Goal: Task Accomplishment & Management: Manage account settings

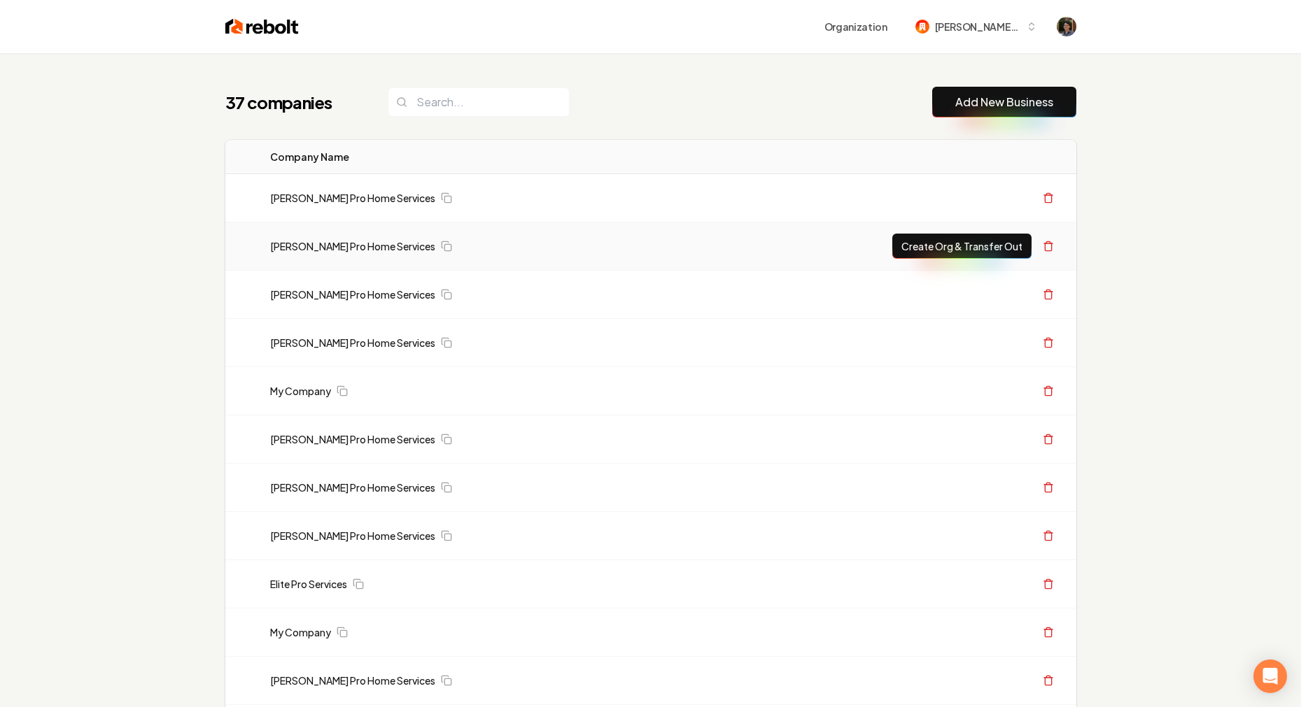
click at [1072, 247] on td "Create Org & Transfer Out" at bounding box center [877, 247] width 400 height 48
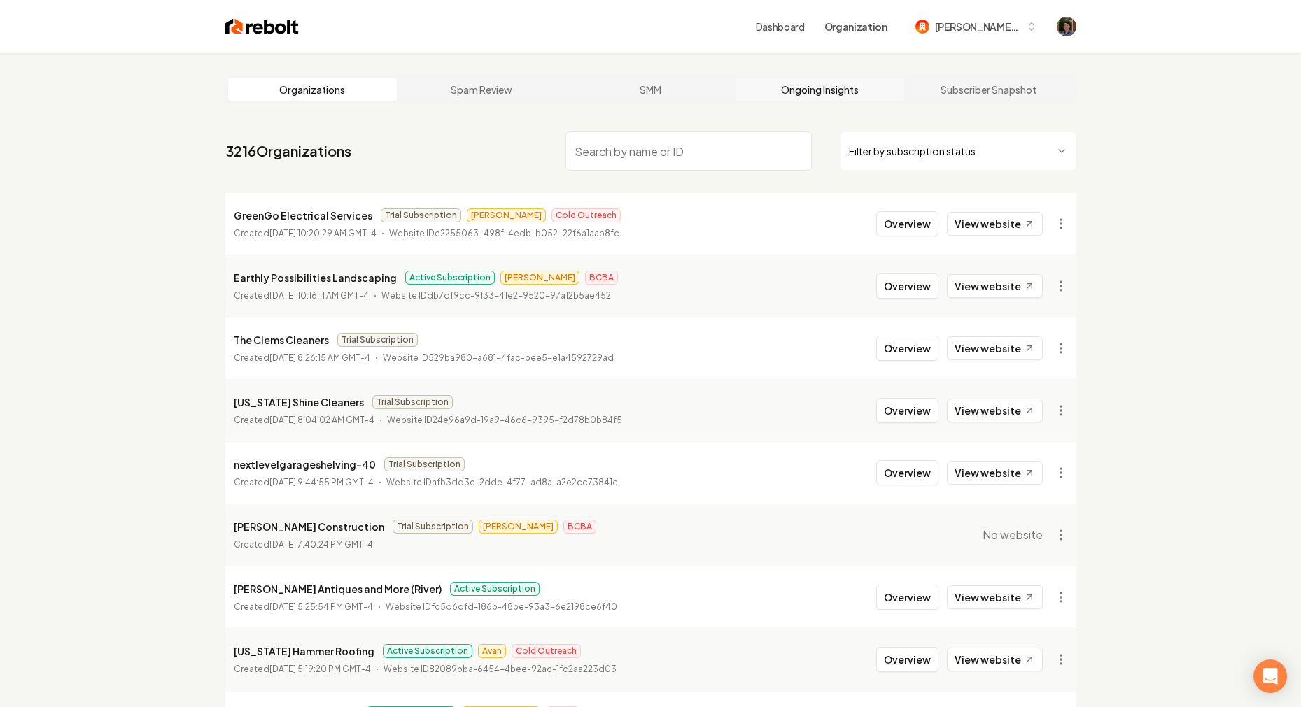
click at [868, 91] on link "Ongoing Insights" at bounding box center [819, 89] width 169 height 22
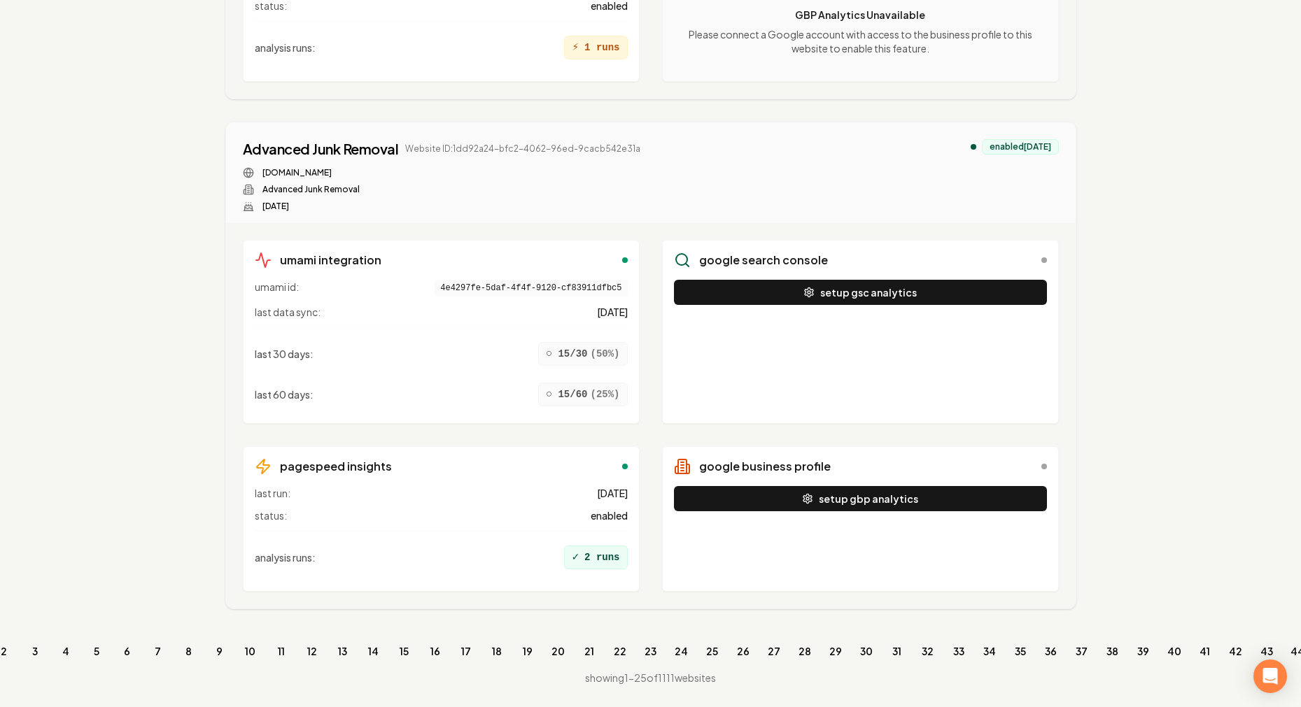
scroll to position [0, 41]
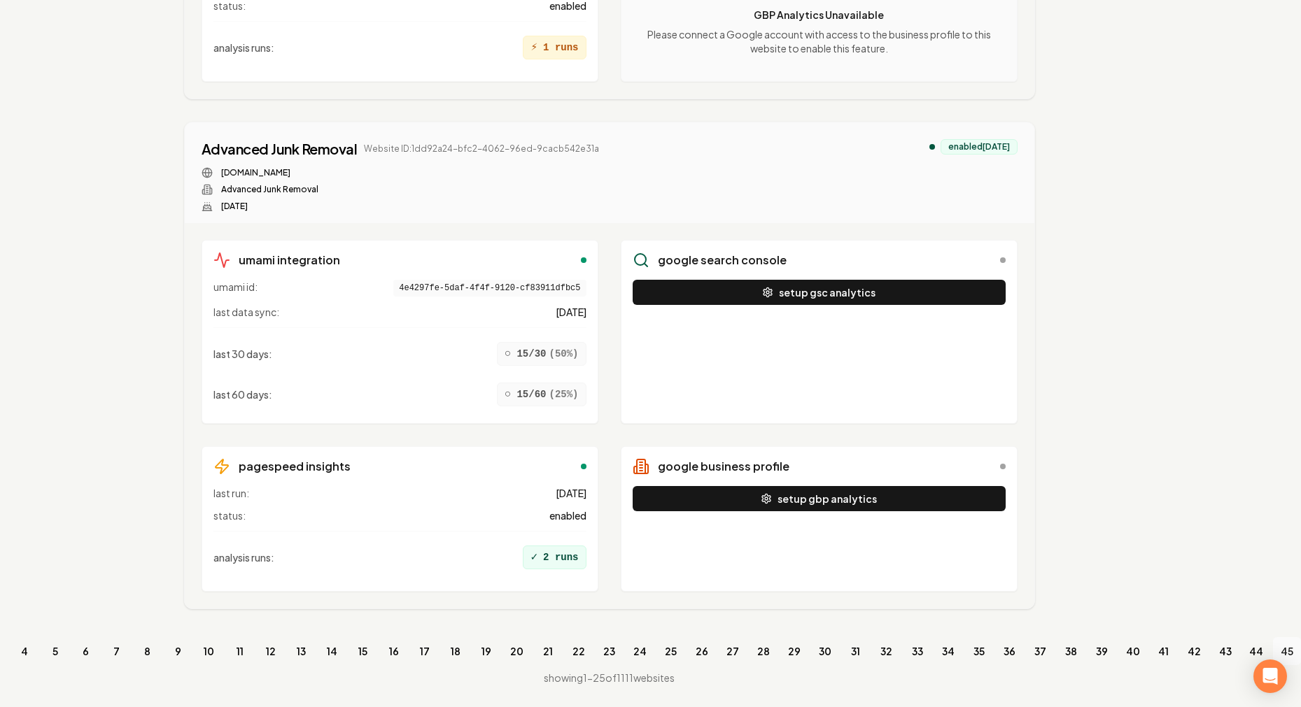
click at [1198, 644] on link "45" at bounding box center [1287, 651] width 28 height 28
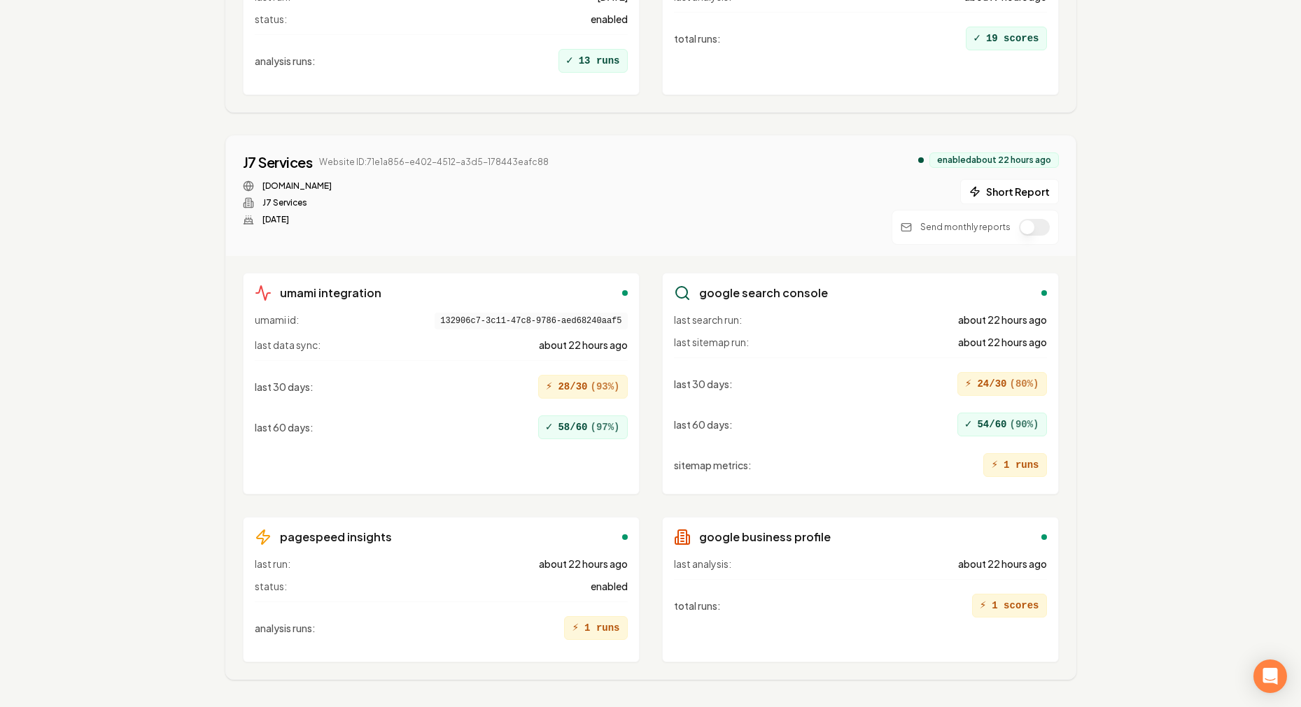
scroll to position [6059, 0]
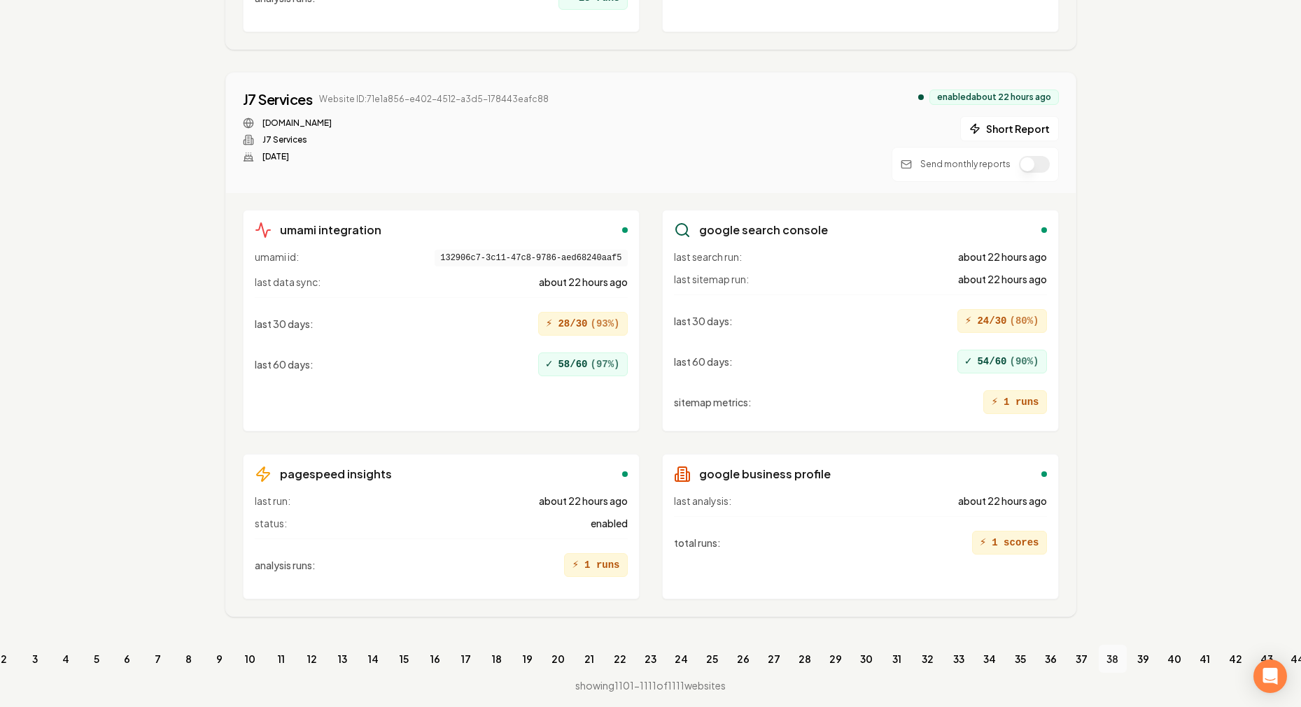
click at [1100, 644] on link "38" at bounding box center [1113, 659] width 28 height 28
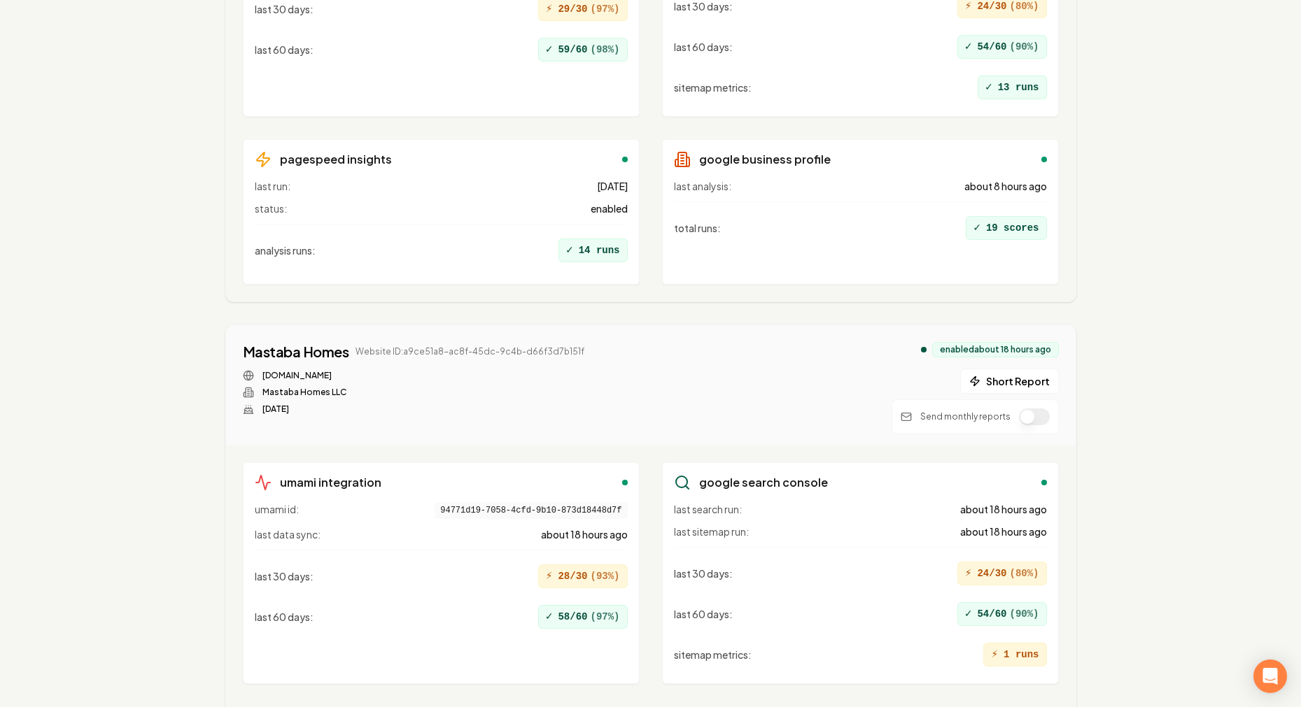
scroll to position [13796, 0]
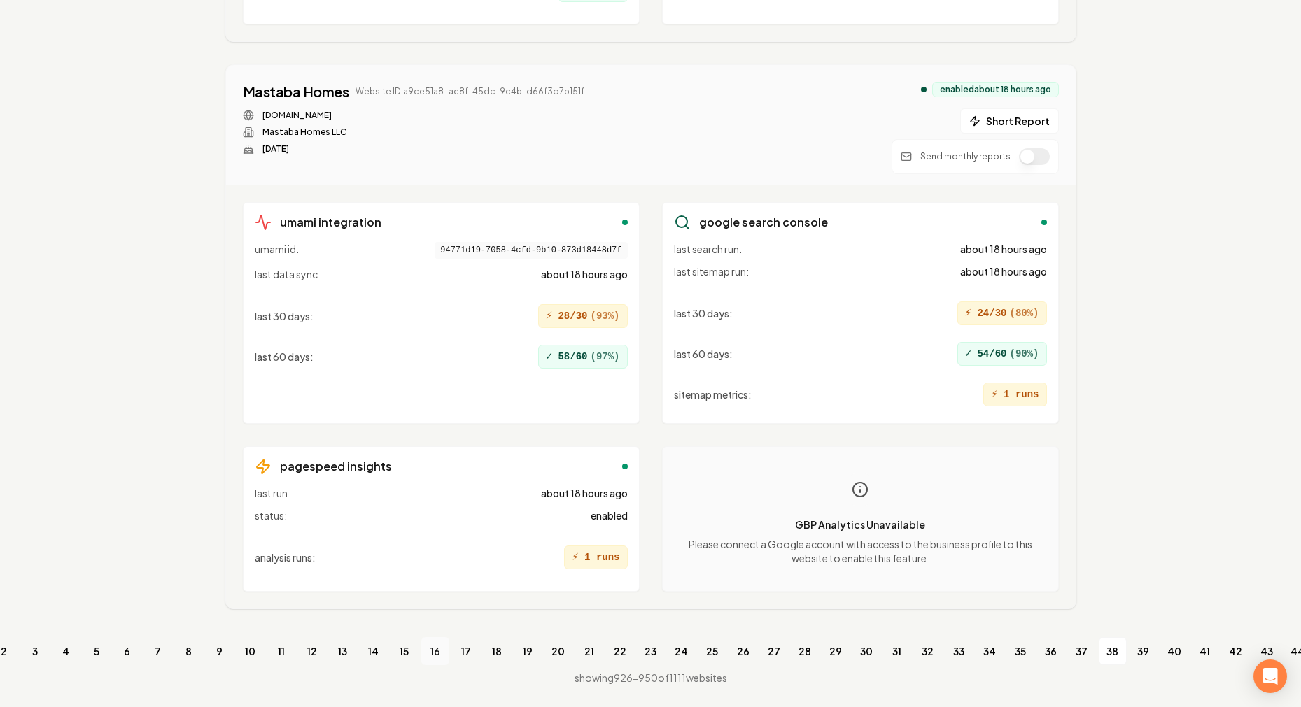
click at [438, 644] on link "16" at bounding box center [435, 651] width 28 height 28
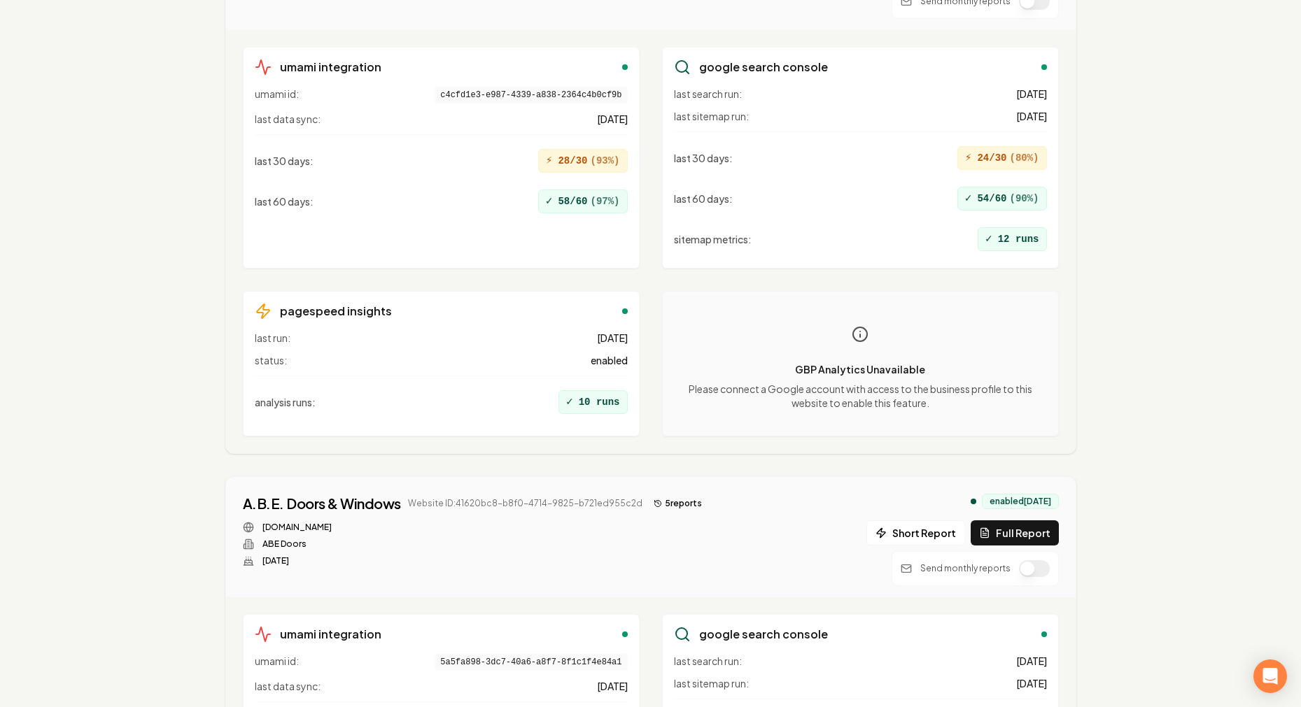
scroll to position [13756, 0]
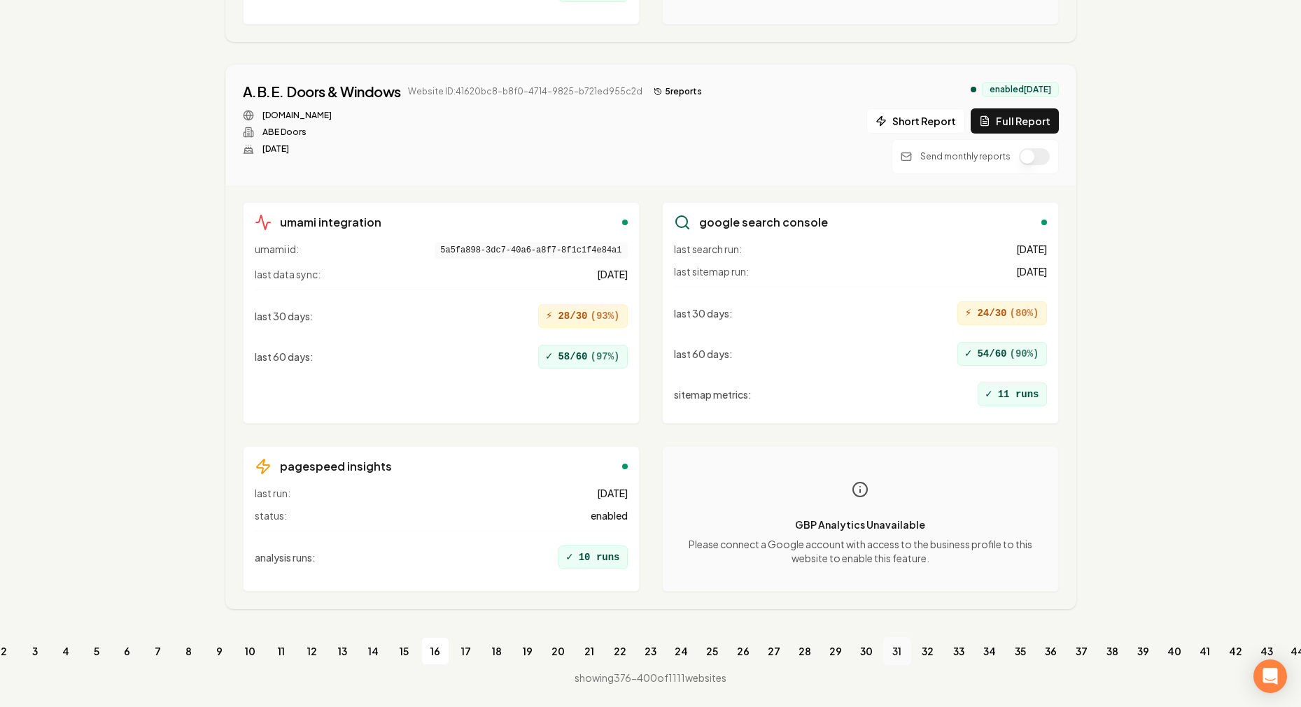
click at [898, 642] on link "31" at bounding box center [897, 651] width 28 height 28
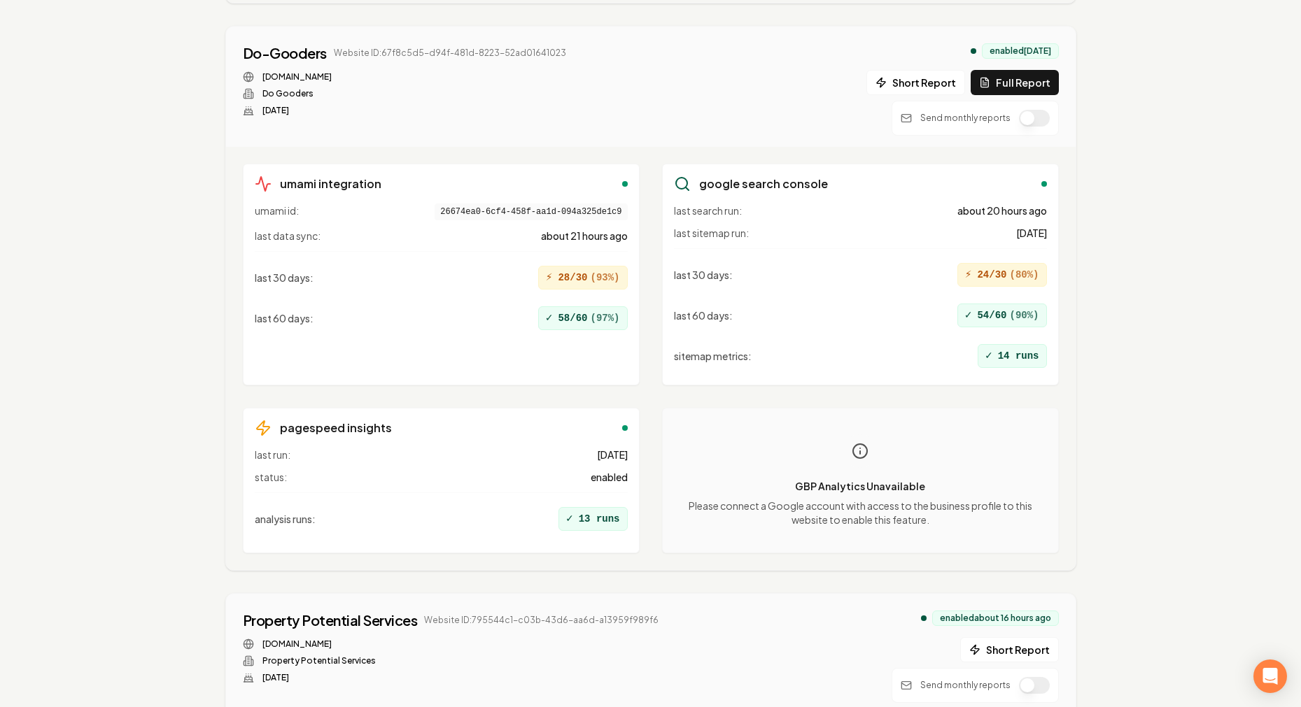
scroll to position [13719, 0]
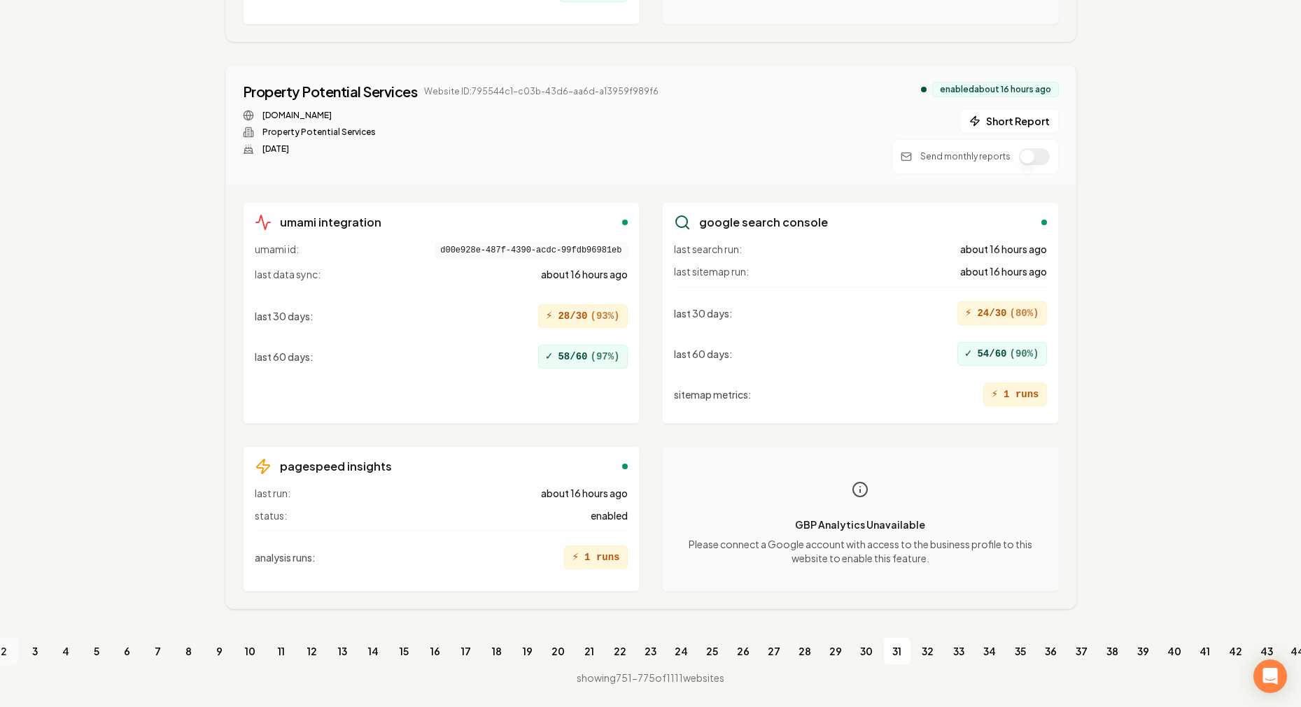
click at [8, 642] on link "2" at bounding box center [4, 651] width 28 height 28
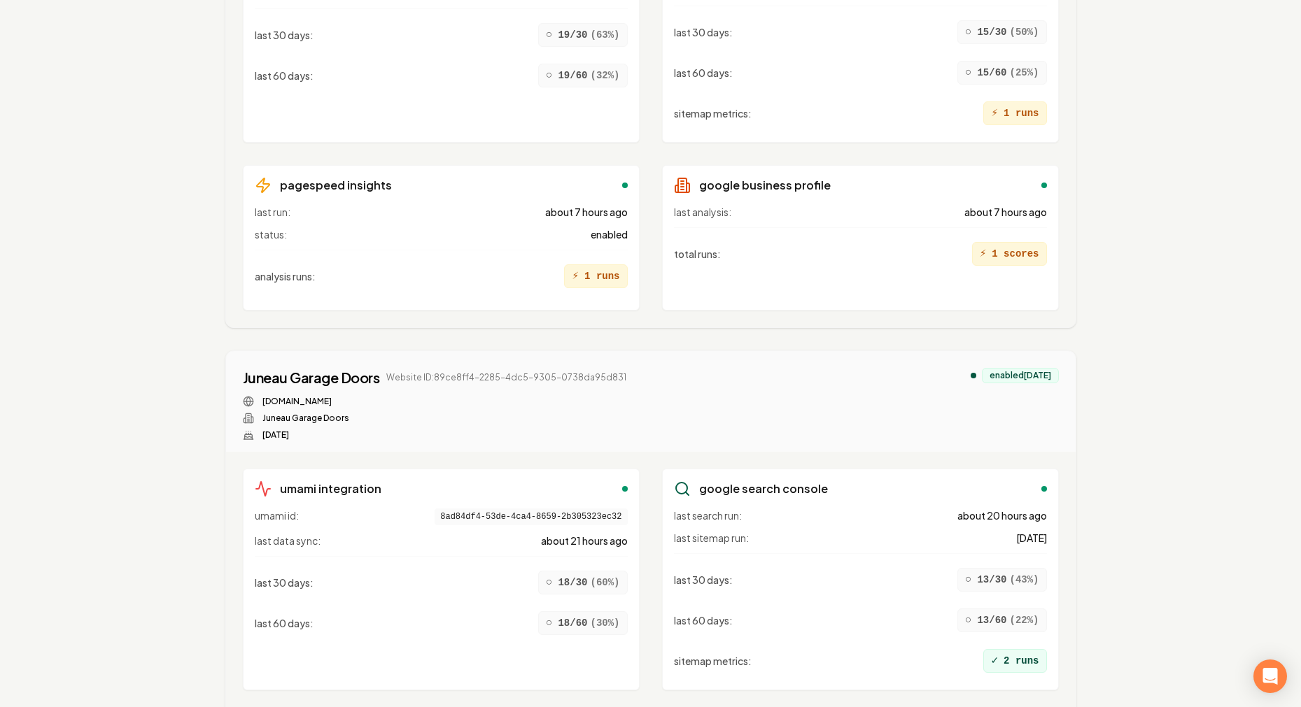
scroll to position [12959, 0]
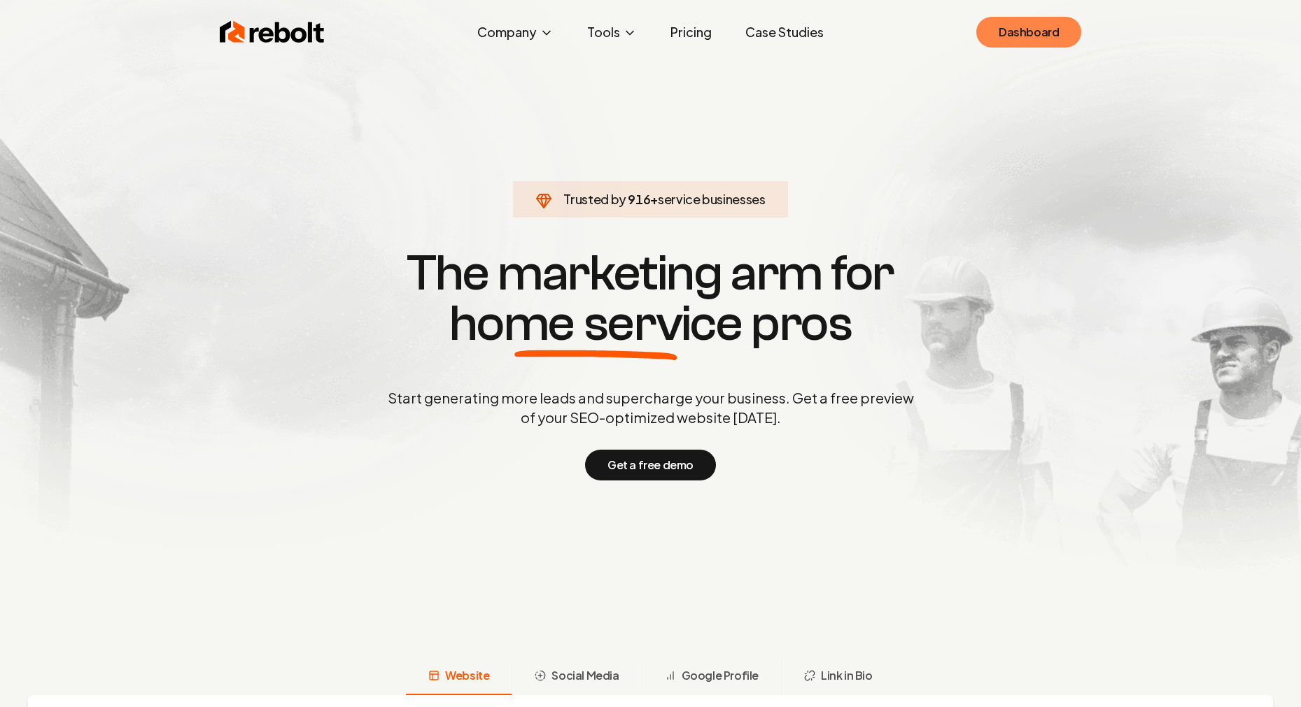
click at [1031, 38] on link "Dashboard" at bounding box center [1028, 32] width 105 height 31
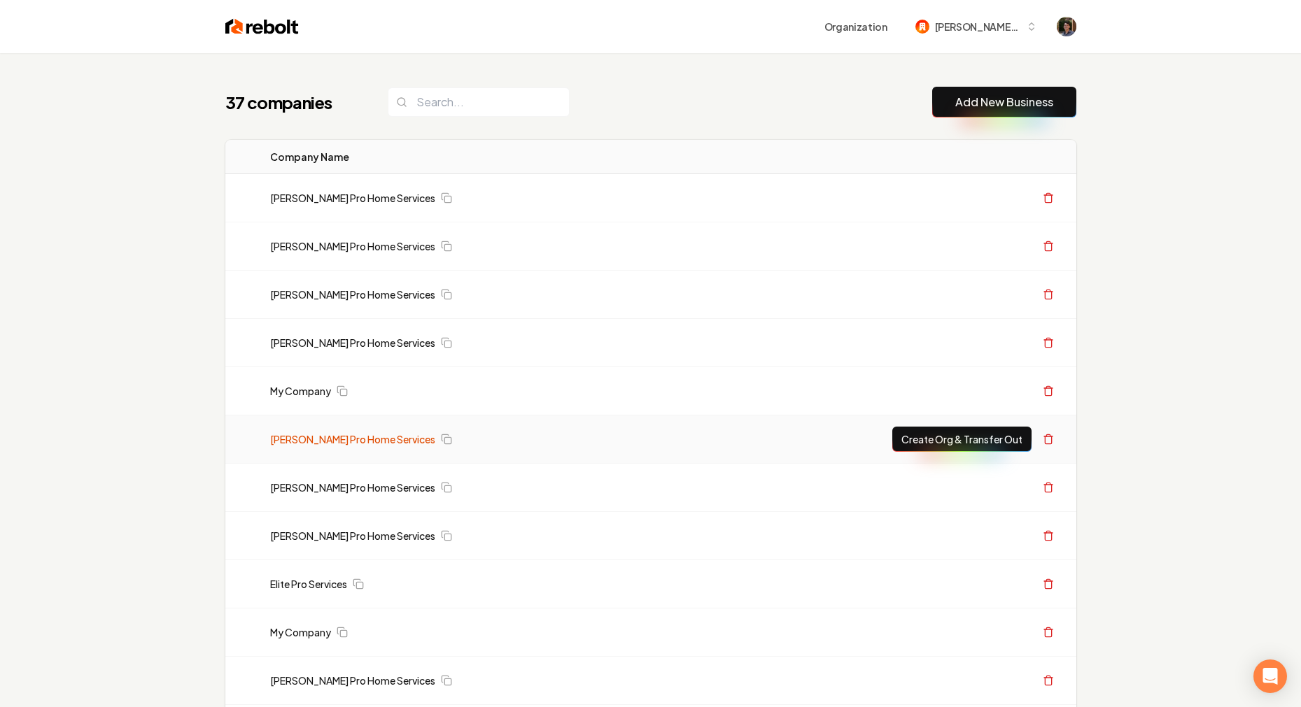
click at [349, 440] on link "[PERSON_NAME] Pro Home Services" at bounding box center [352, 439] width 165 height 14
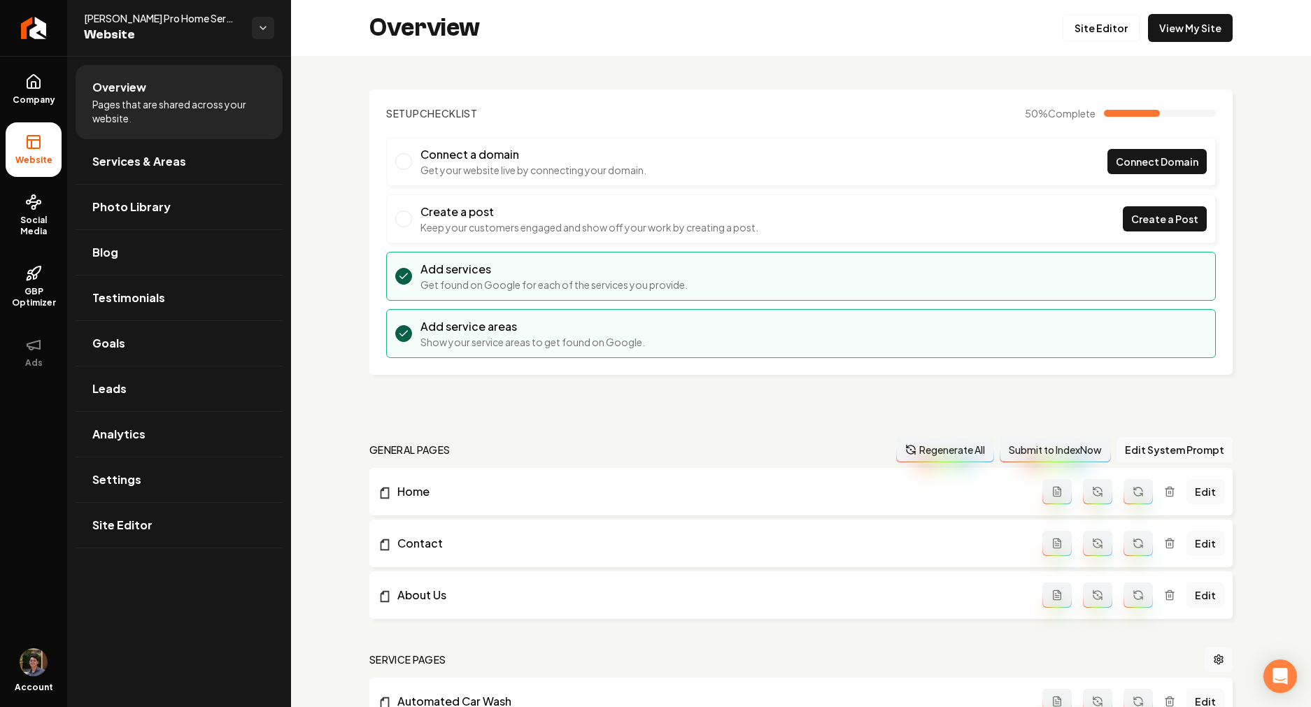
scroll to position [309, 0]
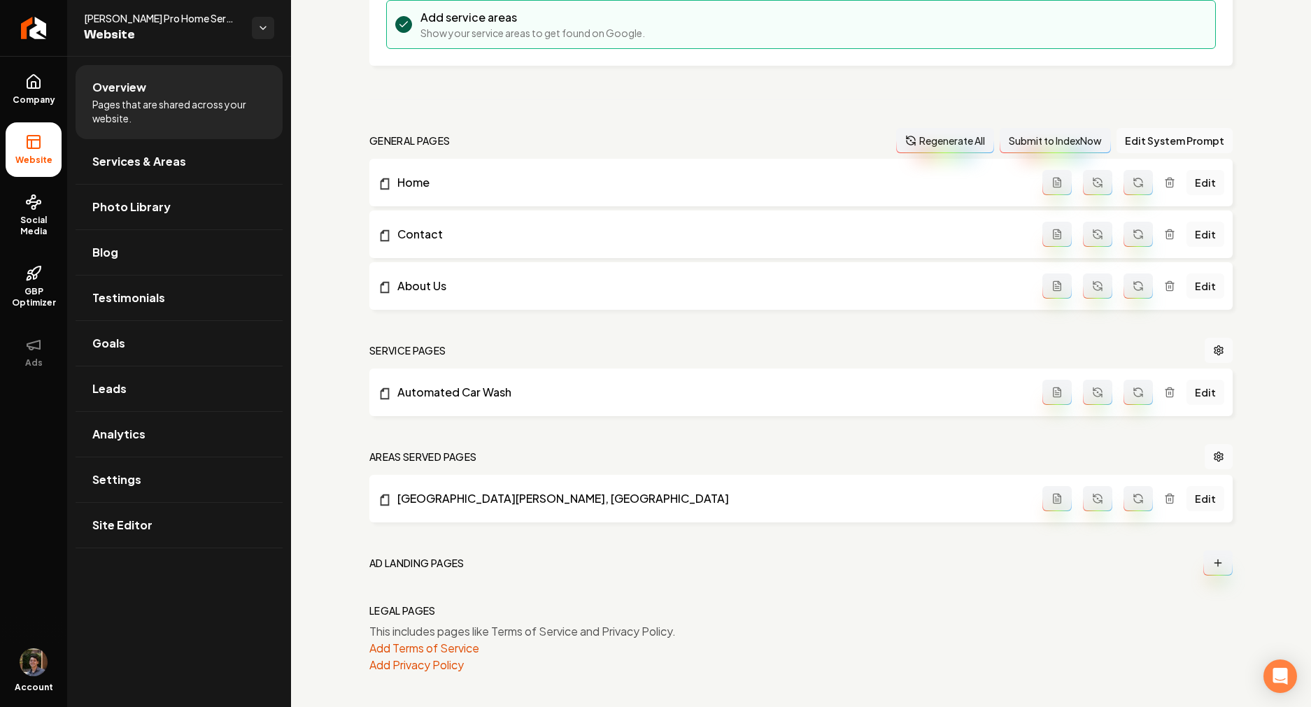
click at [1203, 563] on button "Main content area" at bounding box center [1217, 563] width 29 height 25
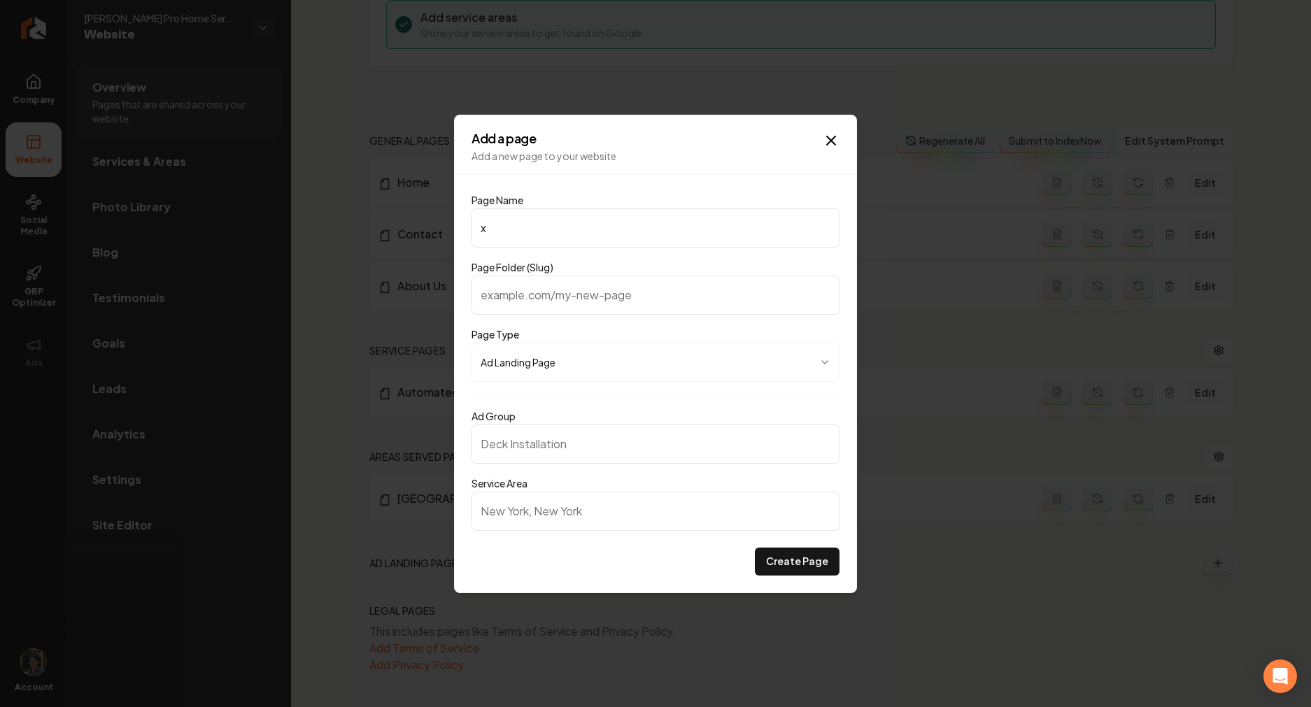
type input "xc"
type input "xcg"
type input "xcgv"
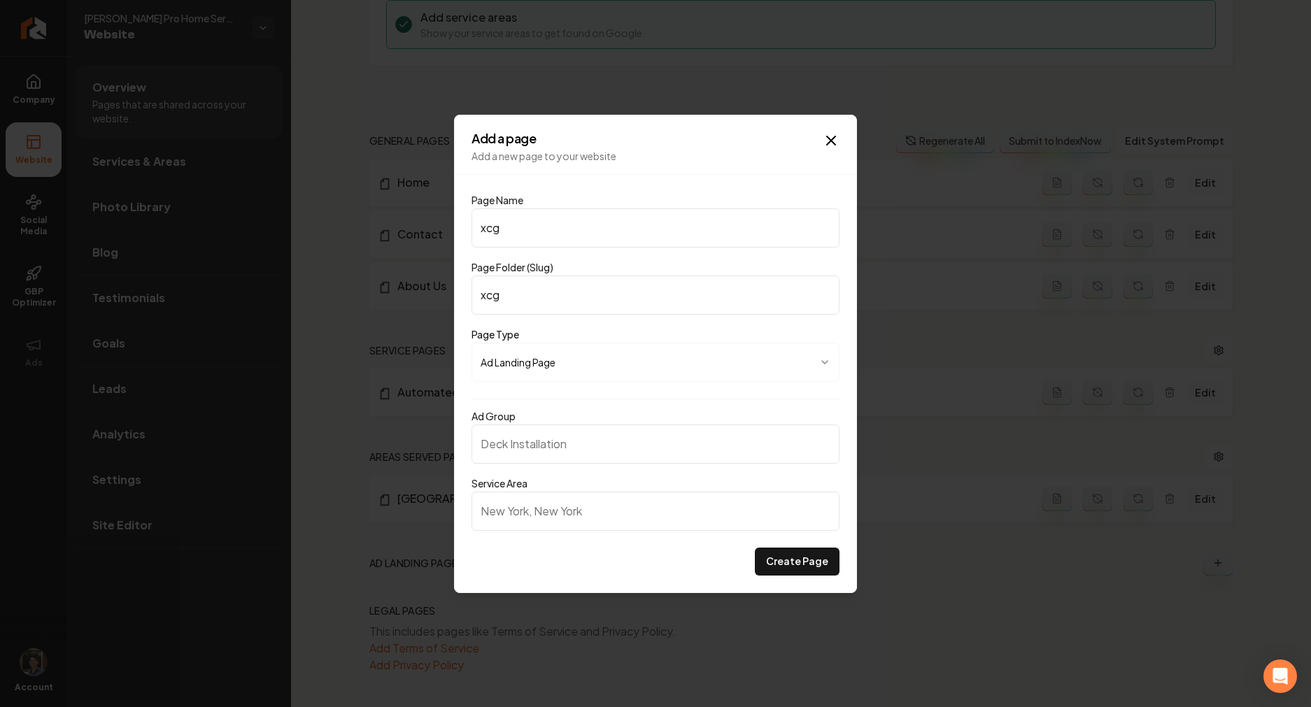
type input "xcgv"
click at [800, 551] on button "Create Page" at bounding box center [797, 562] width 85 height 28
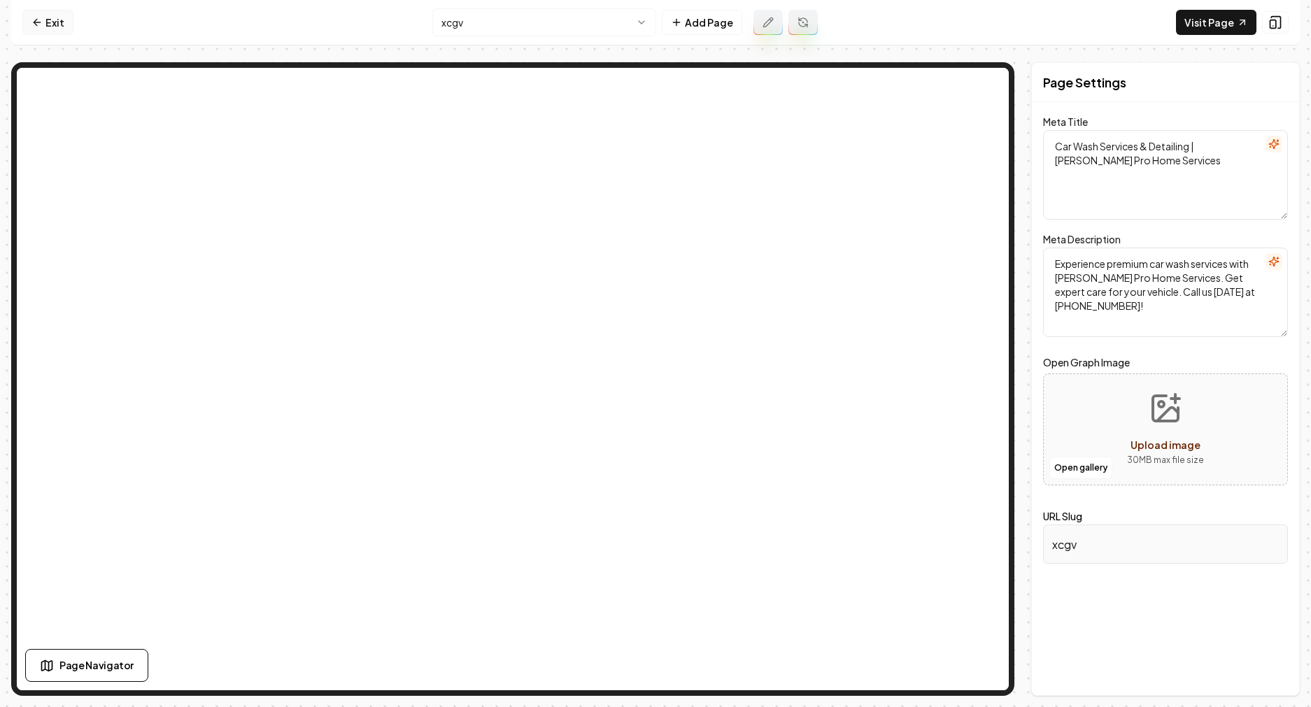
click at [34, 29] on link "Exit" at bounding box center [47, 22] width 51 height 25
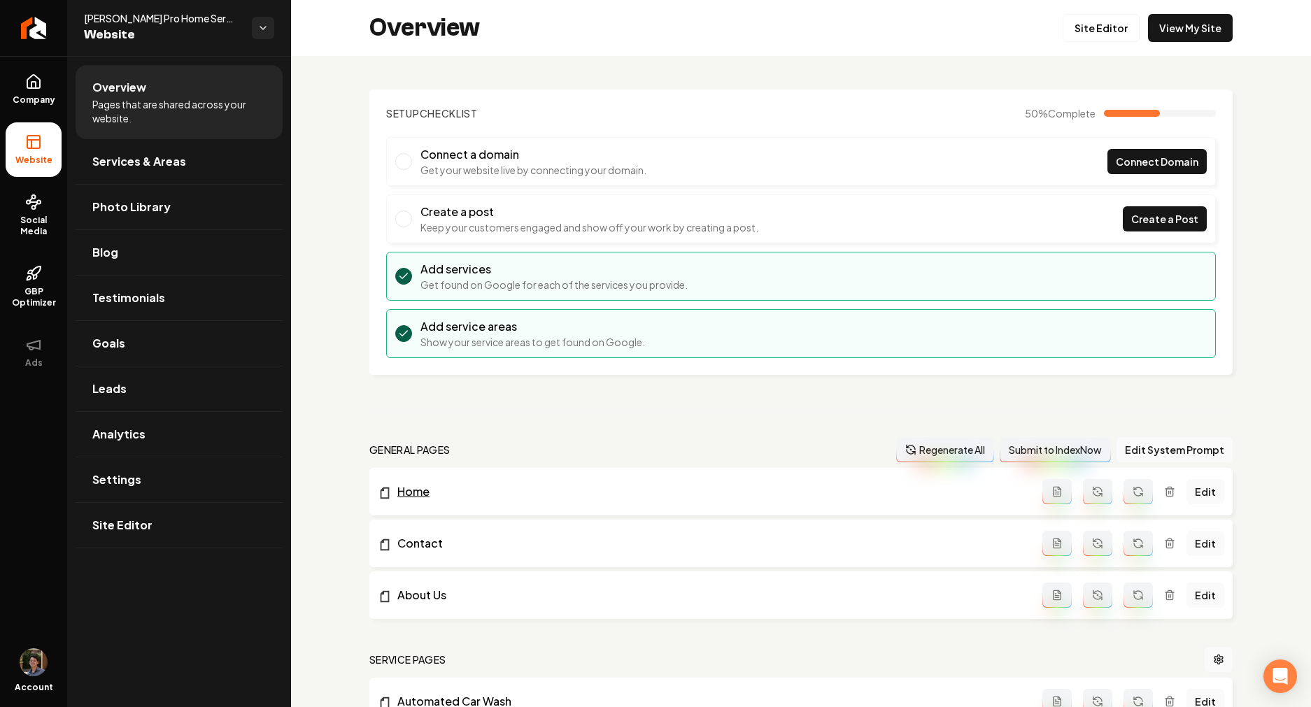
click at [416, 488] on link "Home" at bounding box center [710, 491] width 665 height 17
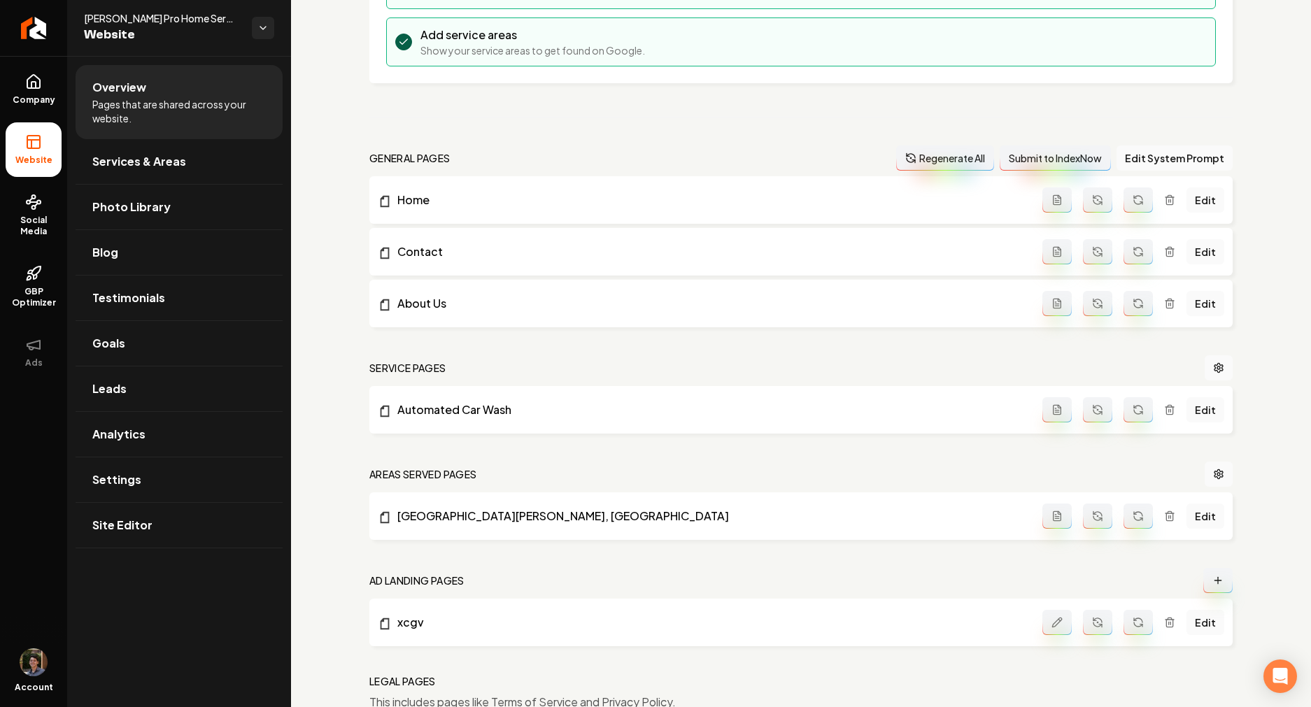
scroll to position [362, 0]
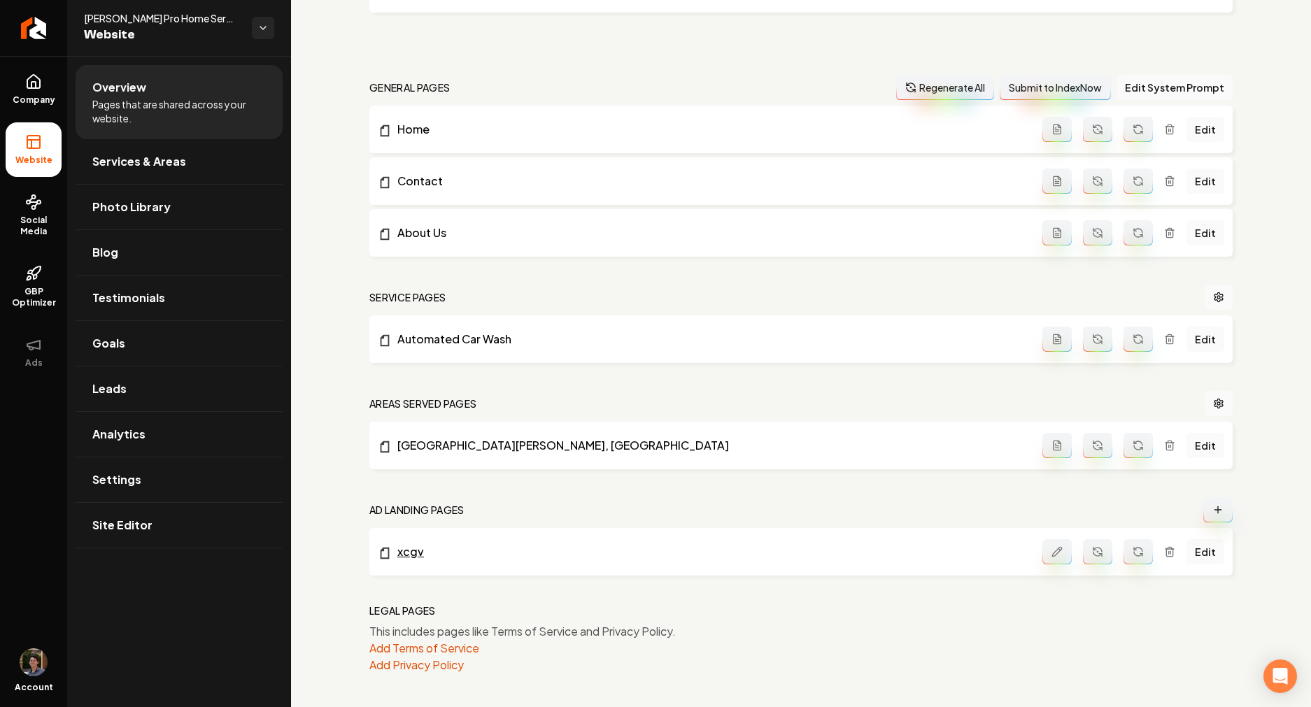
click at [421, 548] on link "xcgv" at bounding box center [710, 552] width 665 height 17
click at [1134, 558] on button "Main content area" at bounding box center [1138, 551] width 29 height 25
click at [423, 558] on link "xcgv" at bounding box center [710, 552] width 665 height 17
click at [32, 688] on span "Account" at bounding box center [34, 687] width 38 height 11
click at [36, 675] on img "Open user button" at bounding box center [34, 663] width 28 height 28
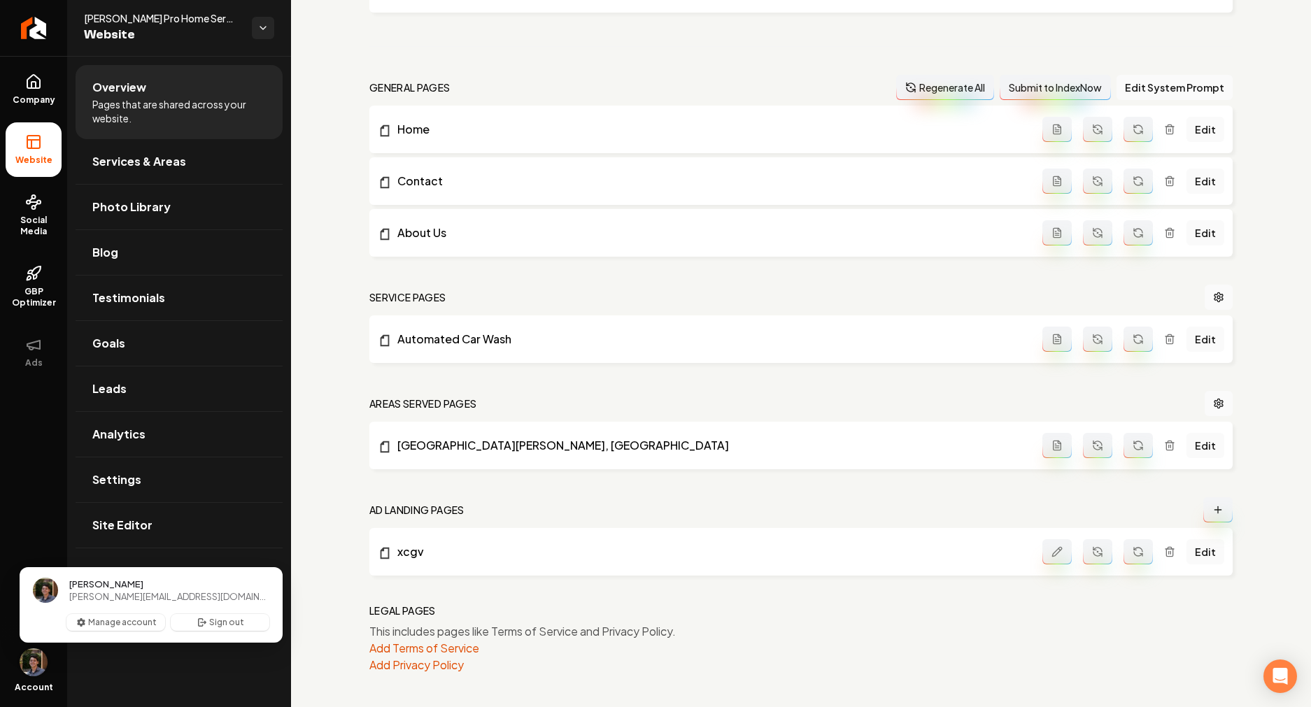
click at [36, 675] on img "Close user button" at bounding box center [34, 663] width 28 height 28
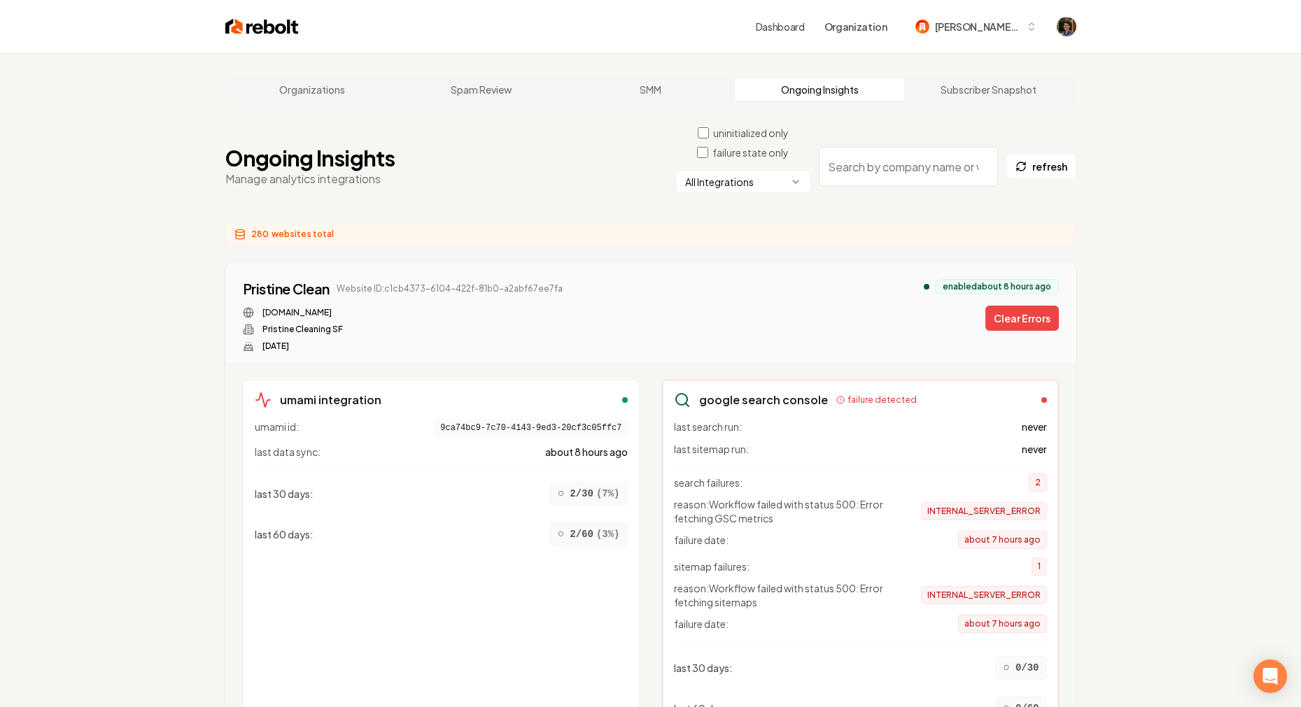
click at [691, 182] on html "Dashboard Organization mitchell-62 Organizations Spam Review SMM Ongoing Insigh…" at bounding box center [650, 353] width 1301 height 707
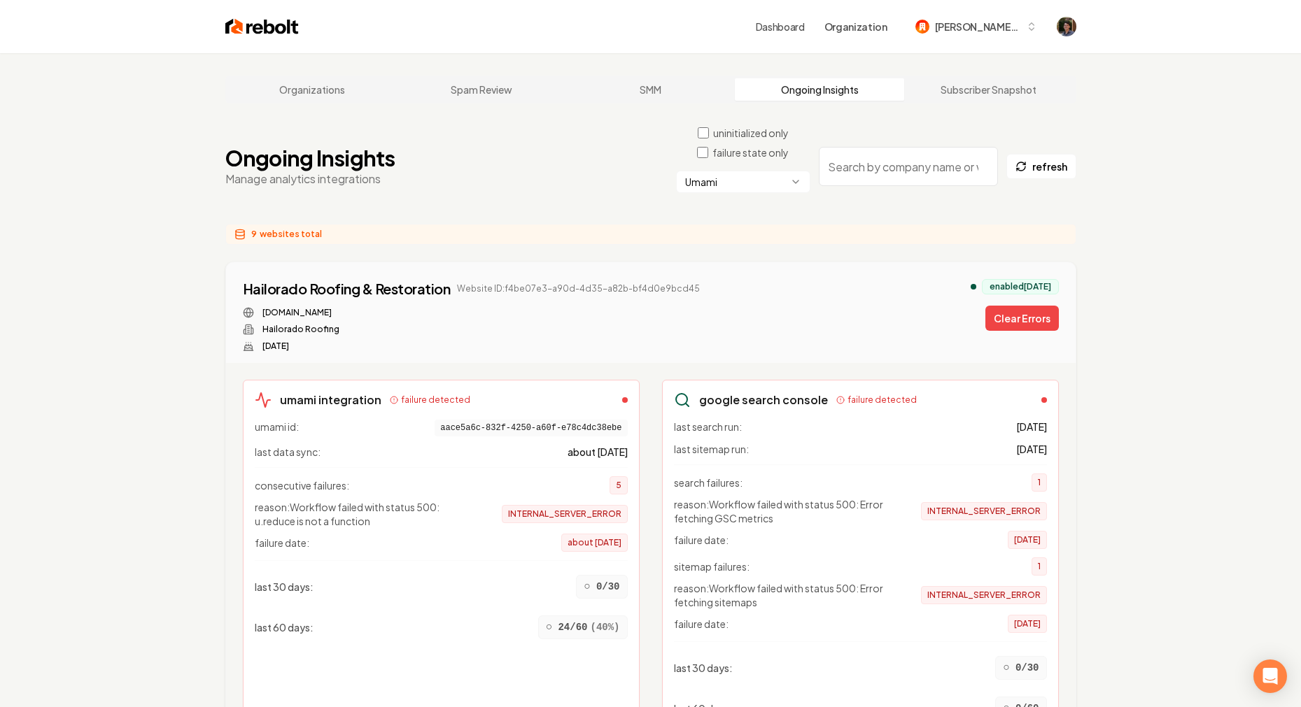
click at [770, 173] on html "Dashboard Organization mitchell-62 Organizations Spam Review SMM Ongoing Insigh…" at bounding box center [650, 353] width 1301 height 707
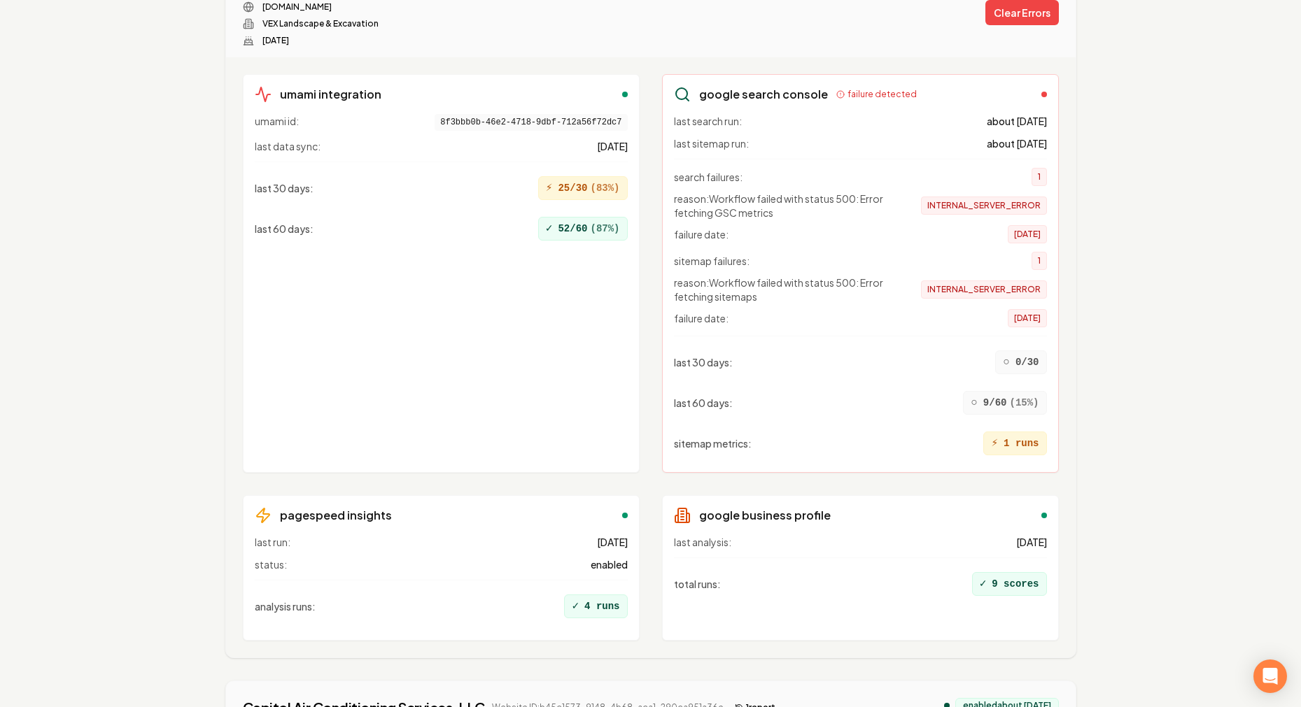
scroll to position [14008, 0]
